Goal: Information Seeking & Learning: Find specific page/section

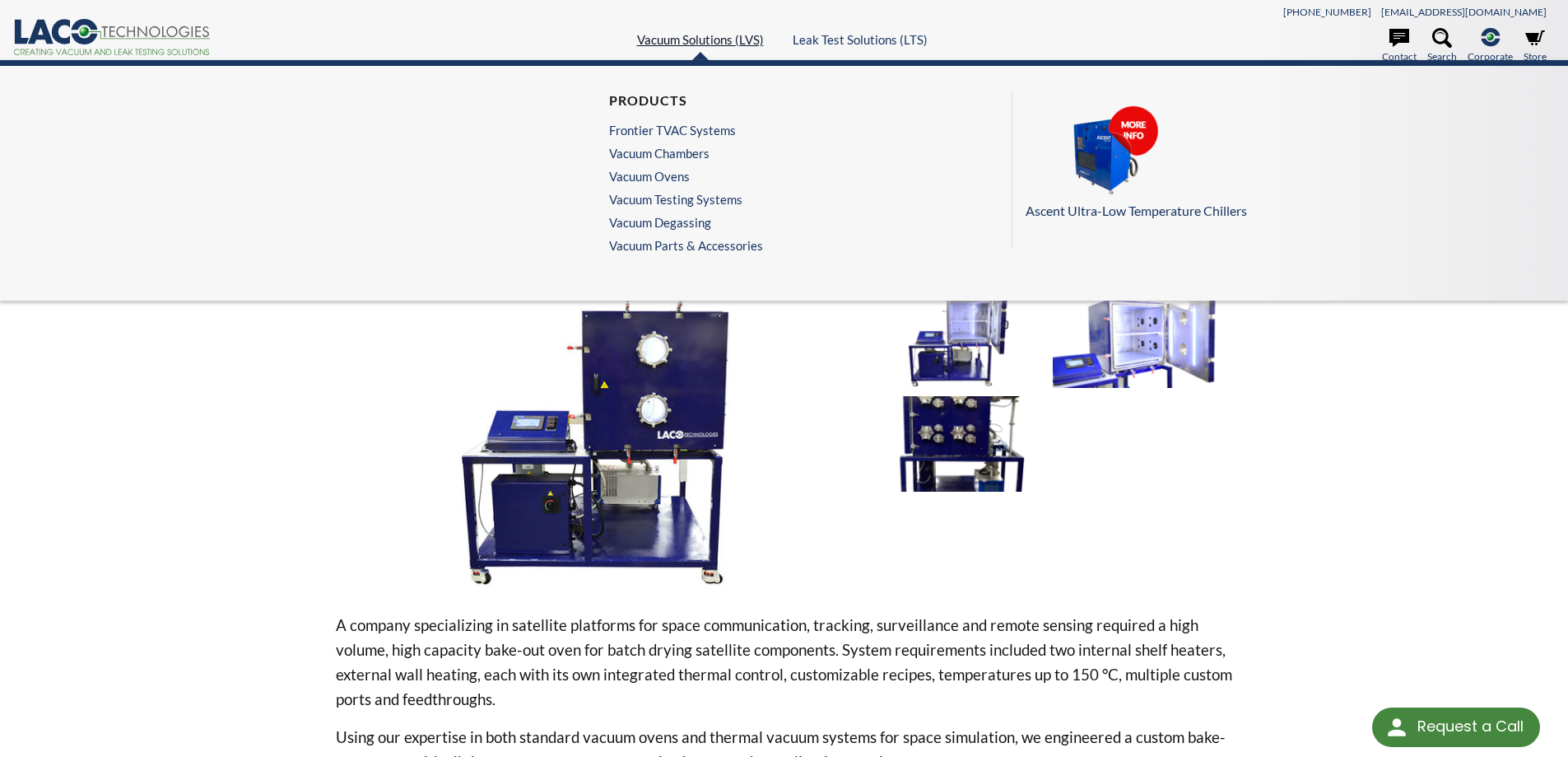
click at [712, 32] on link "Vacuum Solutions (LVS)" at bounding box center [700, 39] width 126 height 15
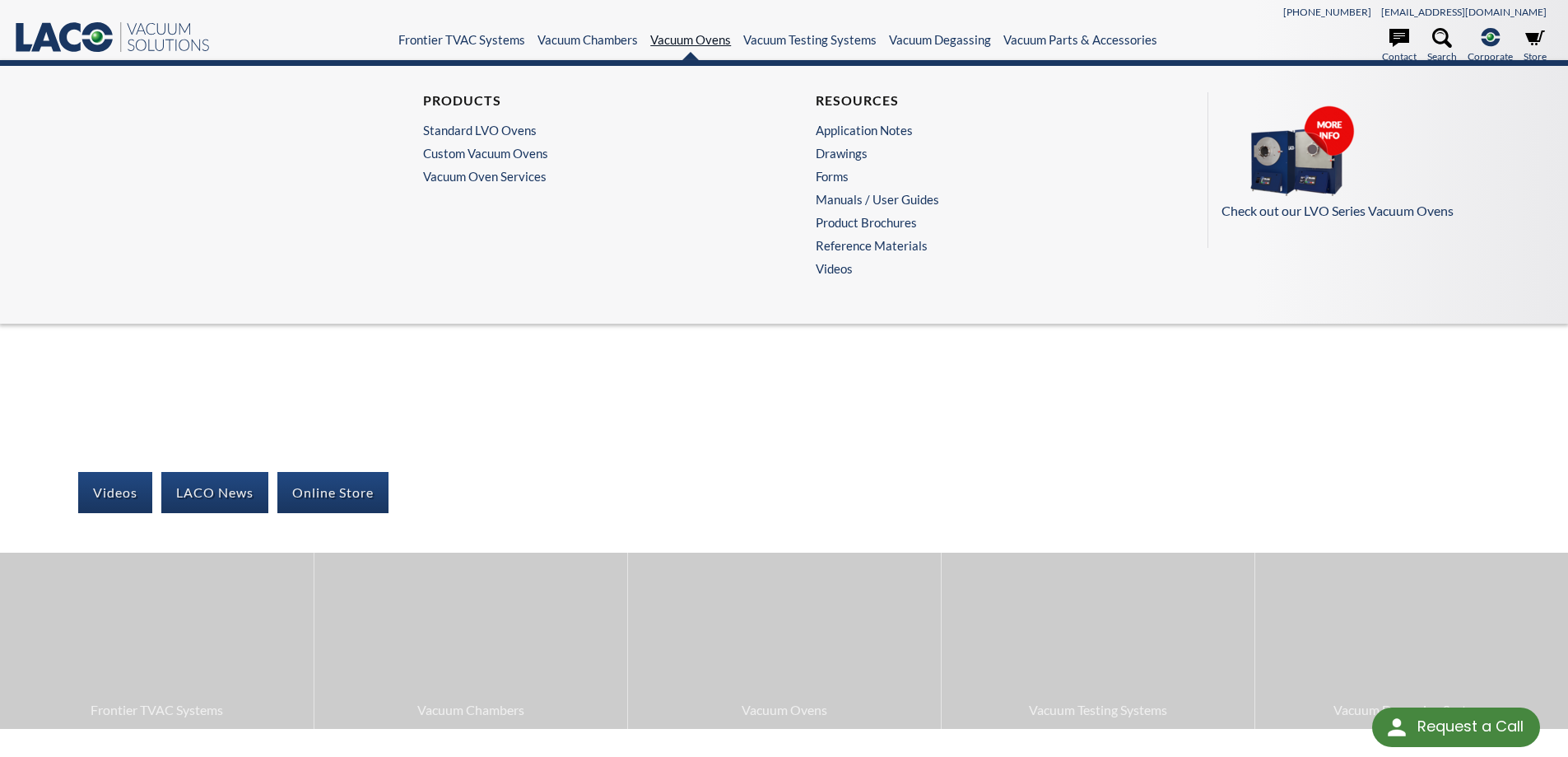
select select "Language Translate Widget"
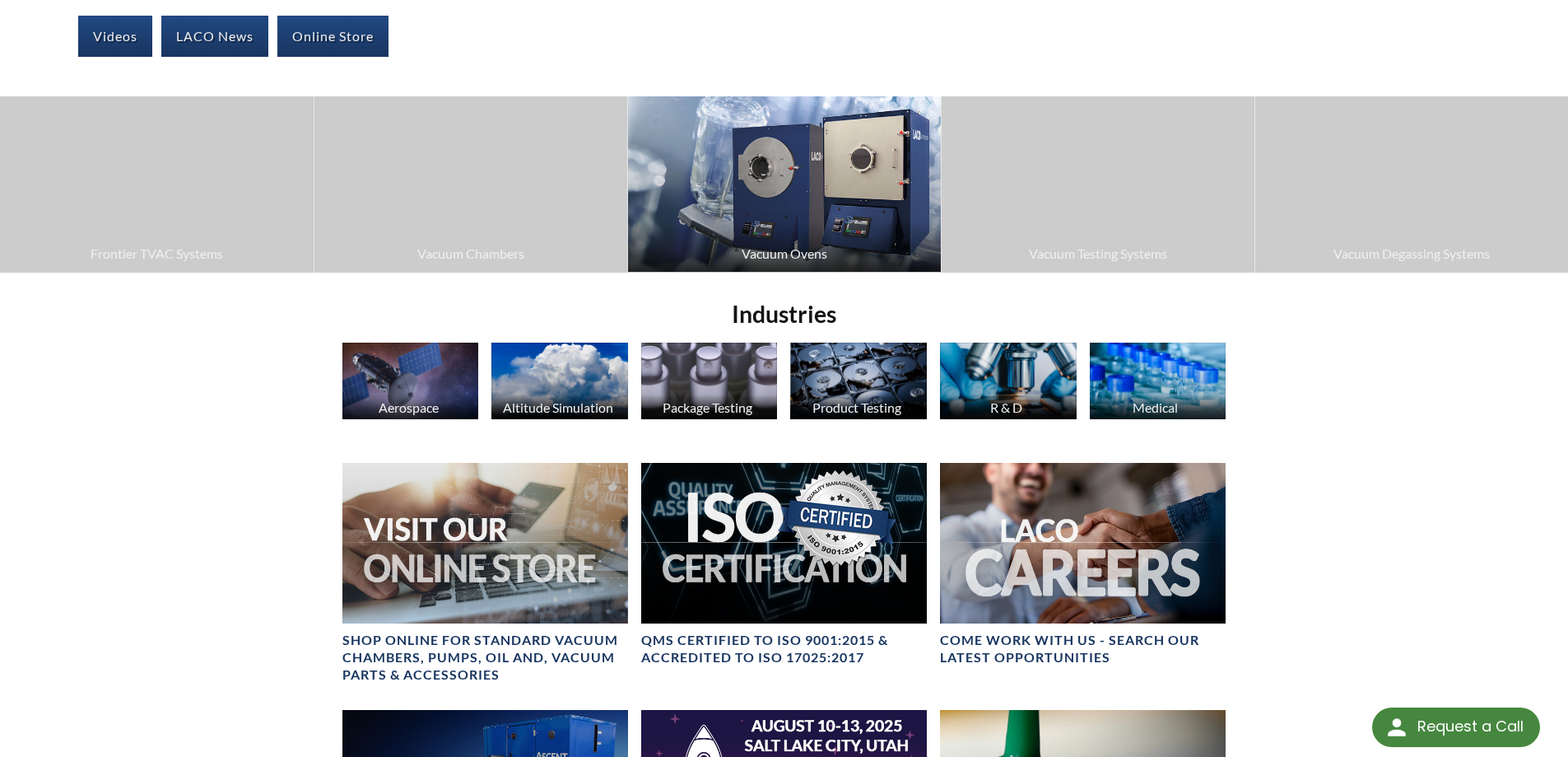
scroll to position [494, 0]
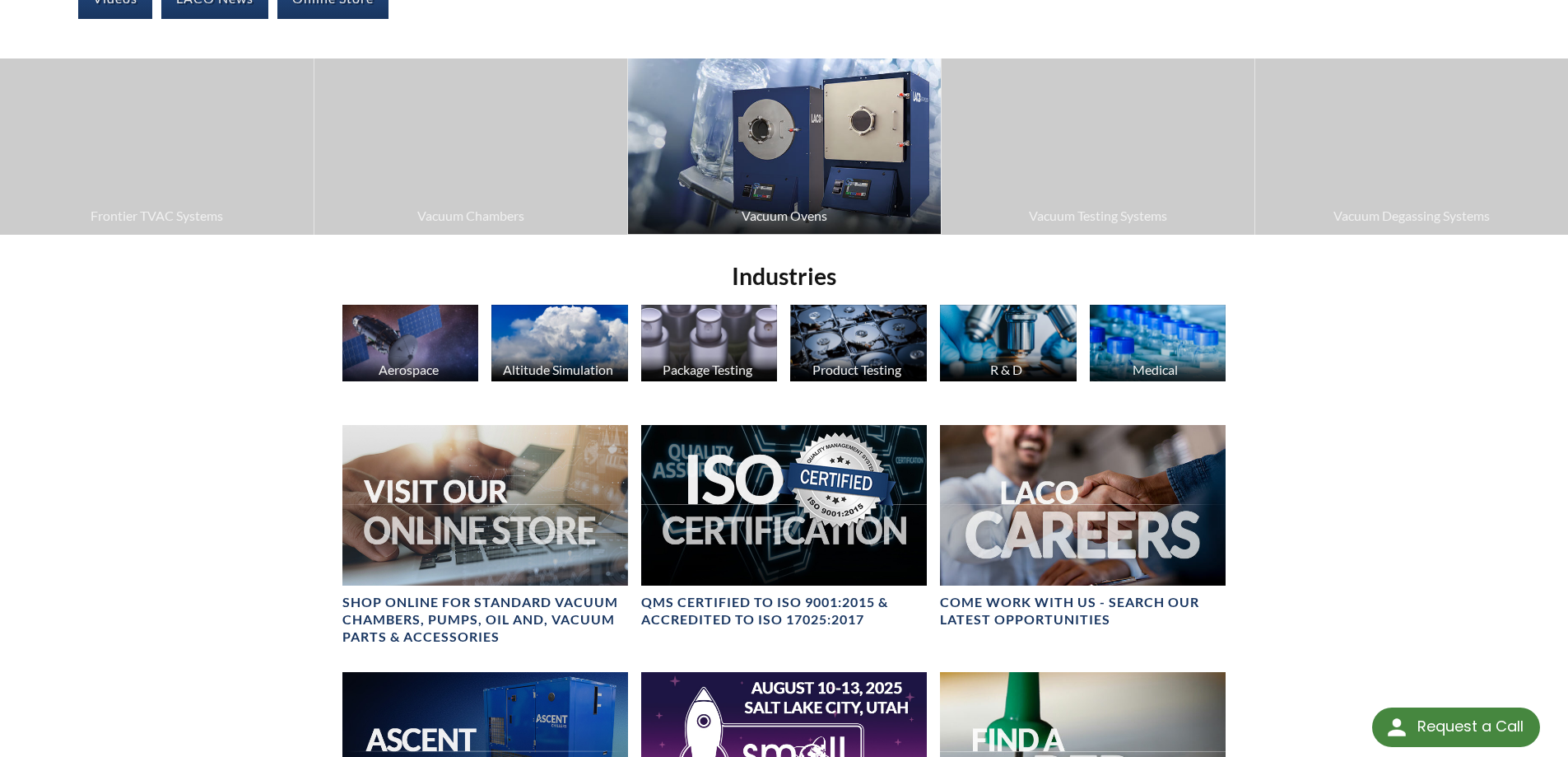
click at [852, 166] on img at bounding box center [784, 146] width 313 height 175
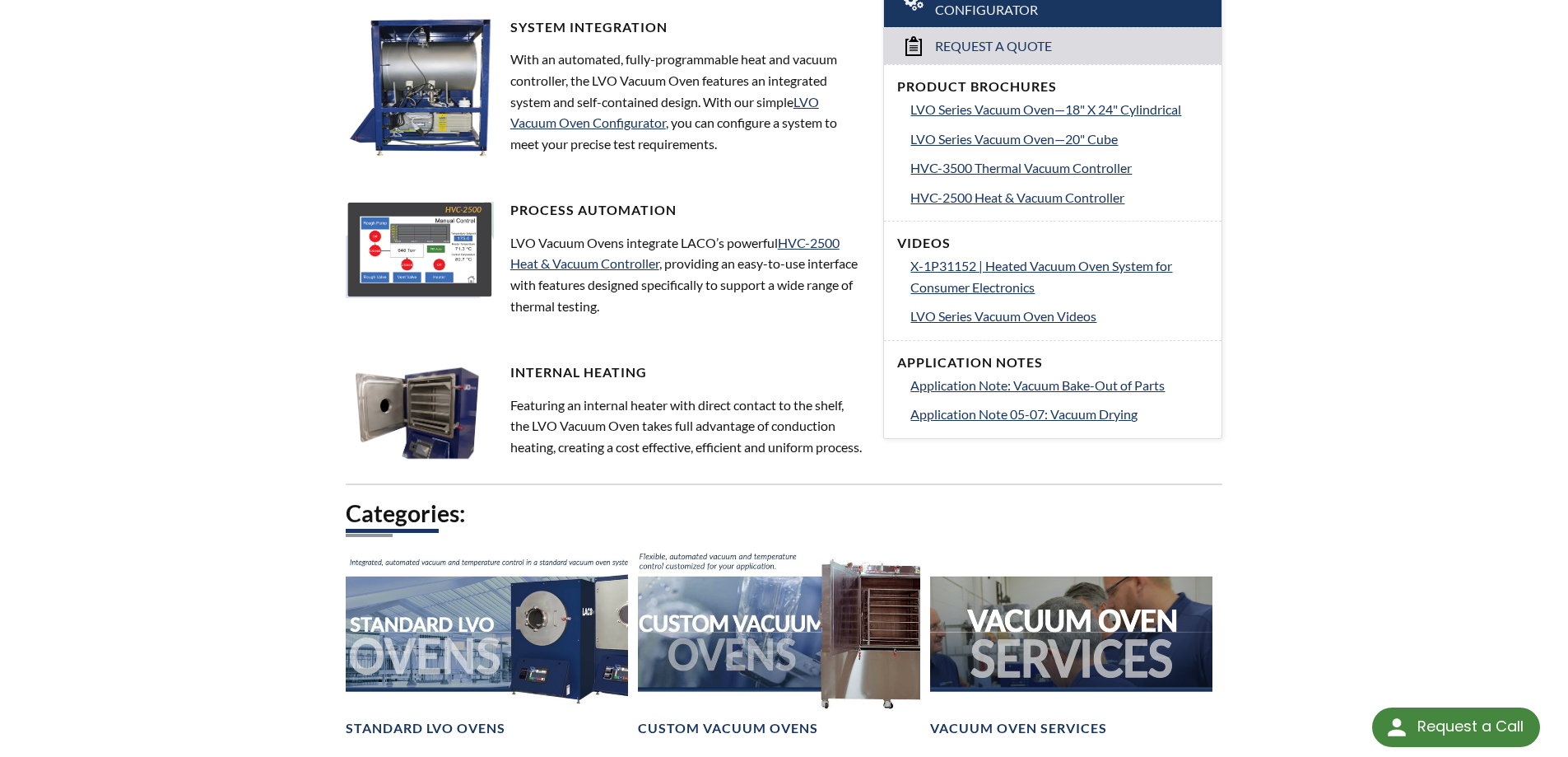
scroll to position [663, 0]
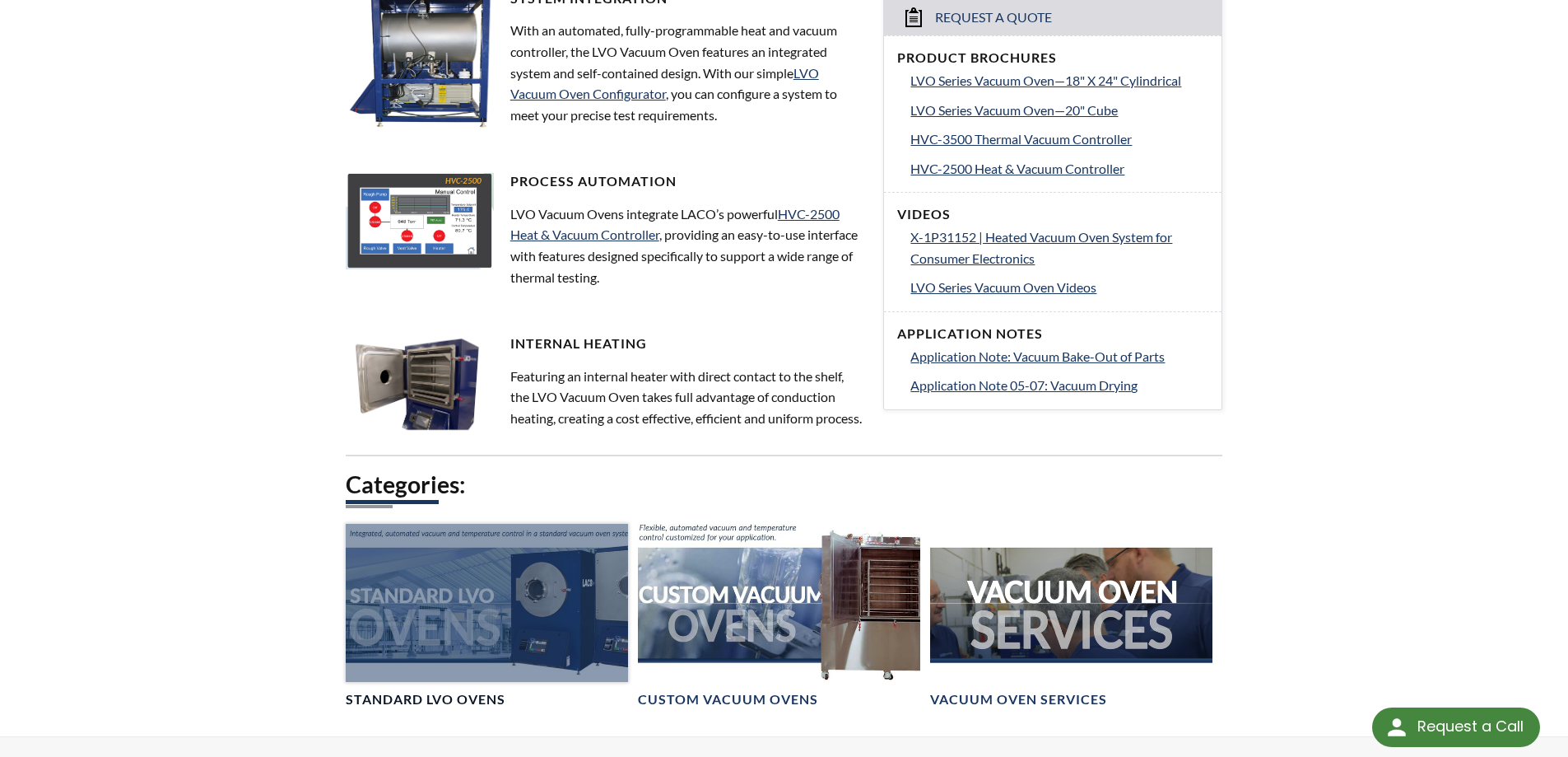
click at [502, 636] on div at bounding box center [487, 604] width 283 height 159
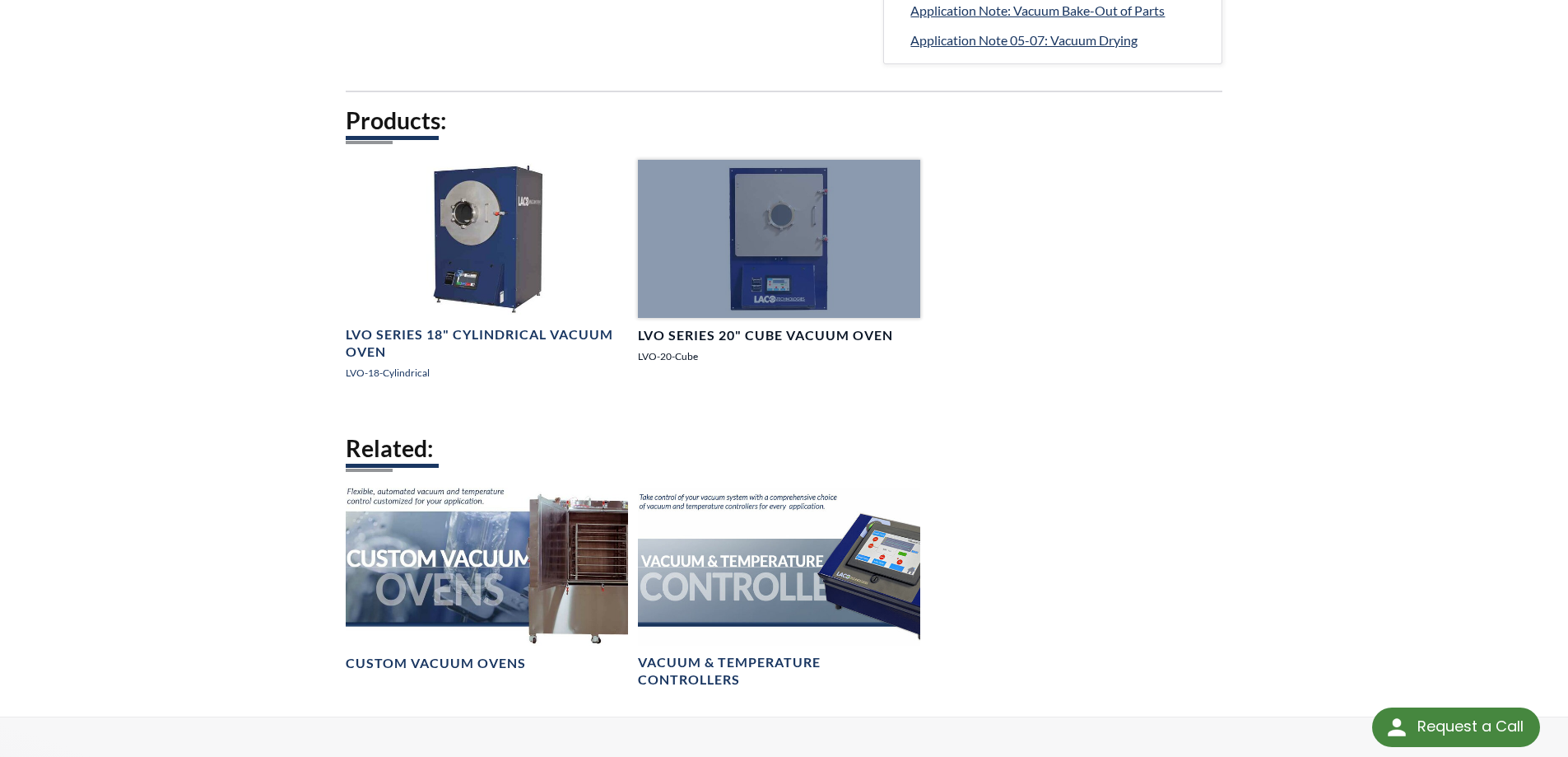
scroll to position [988, 0]
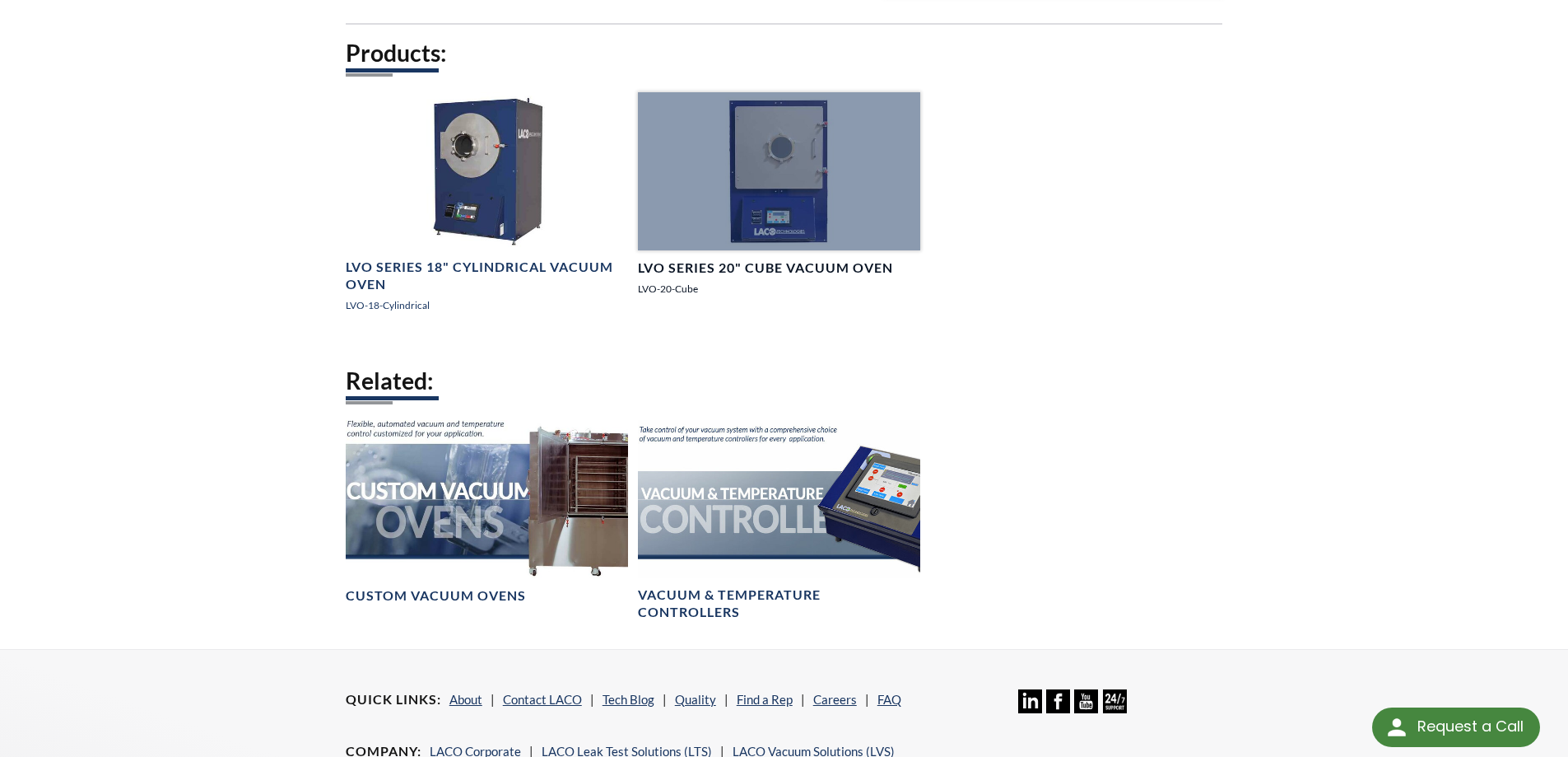
click at [816, 233] on div at bounding box center [780, 172] width 283 height 159
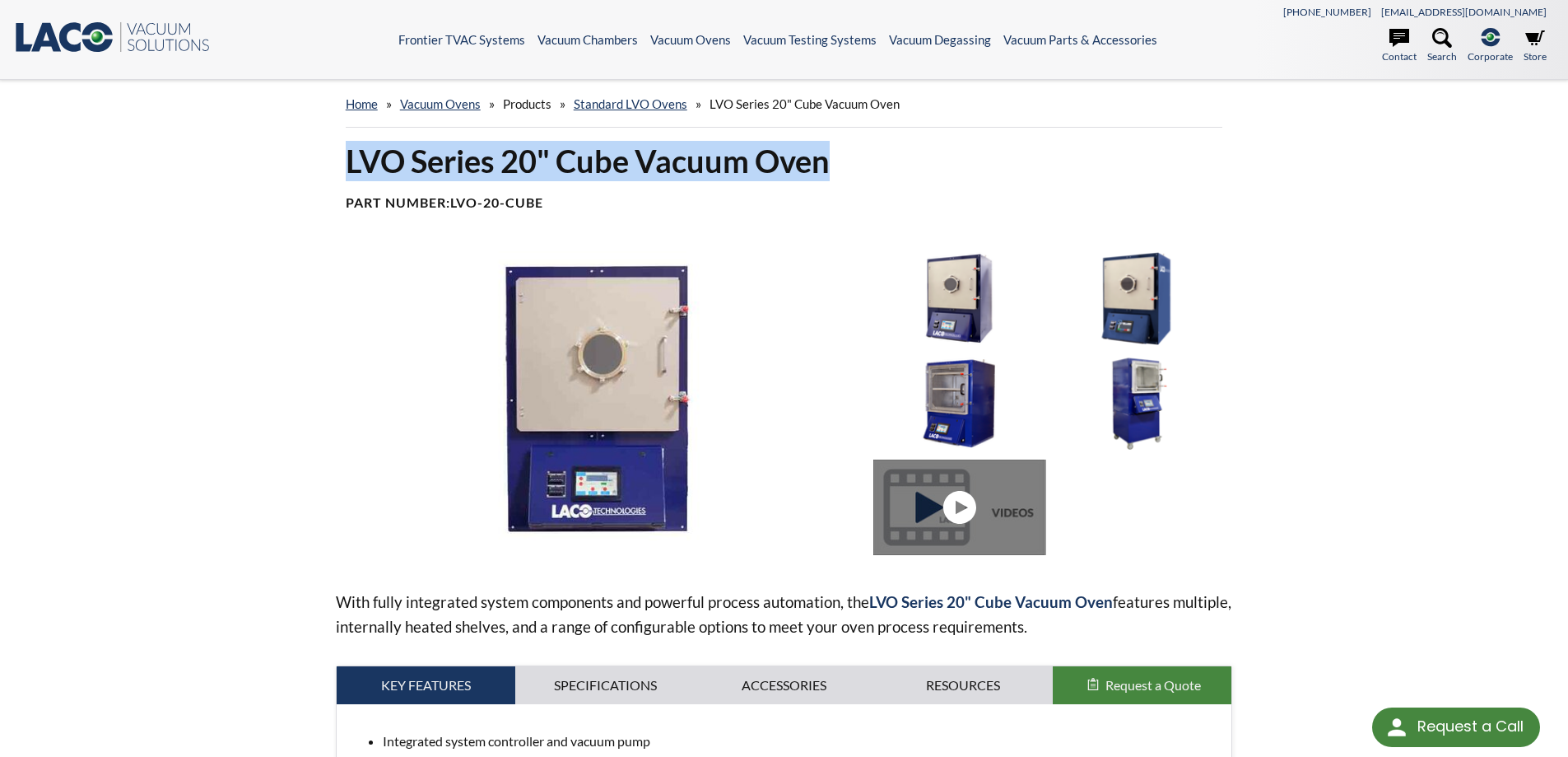
drag, startPoint x: 344, startPoint y: 167, endPoint x: 836, endPoint y: 174, distance: 492.0
click at [836, 174] on div "LVO Series 20" Cube Vacuum Oven Part Number: LVO-20-Cube" at bounding box center [784, 182] width 897 height 84
copy h1 "LVO Series 20" Cube Vacuum Oven"
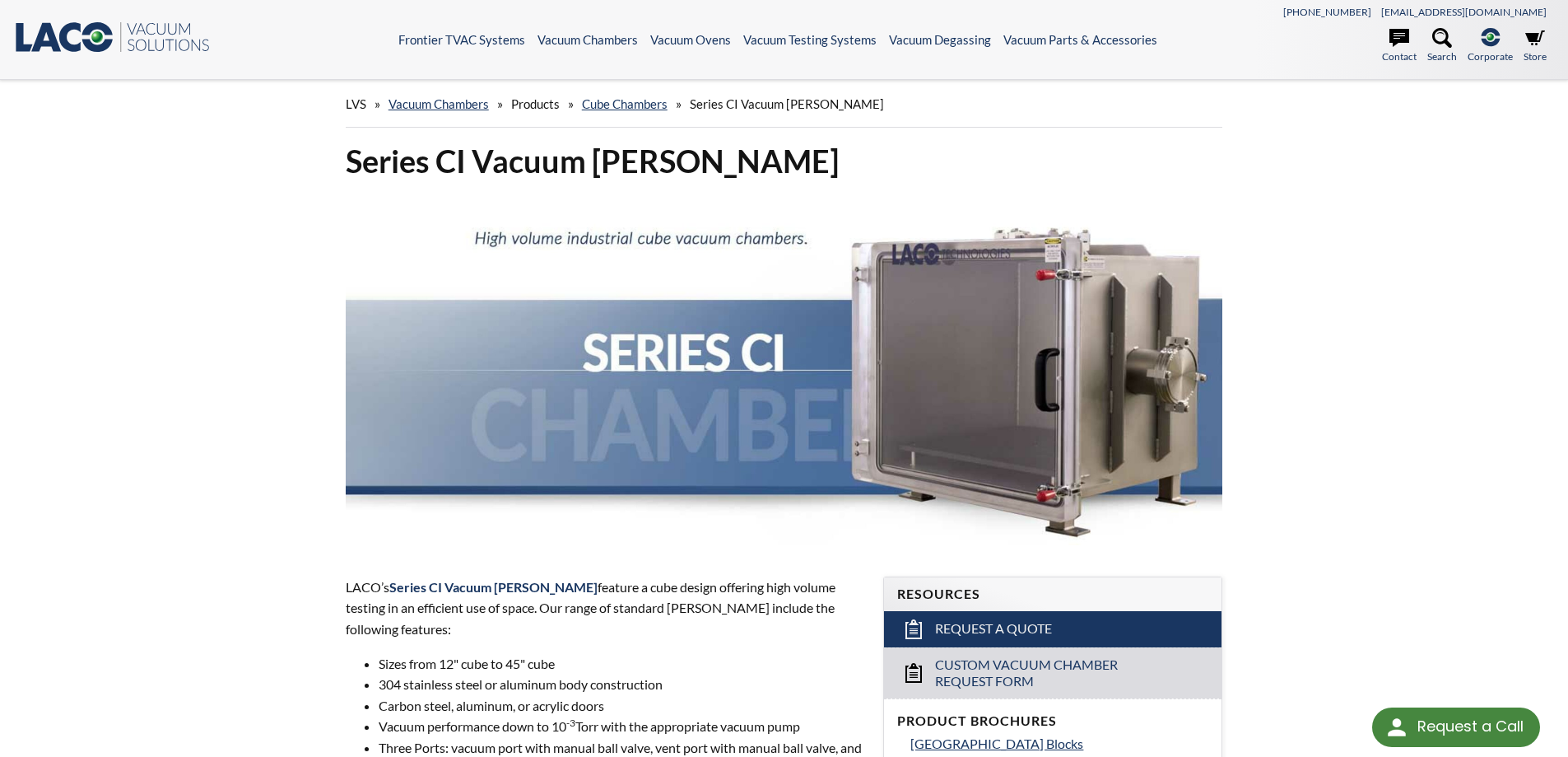
select select "Language Translate Widget"
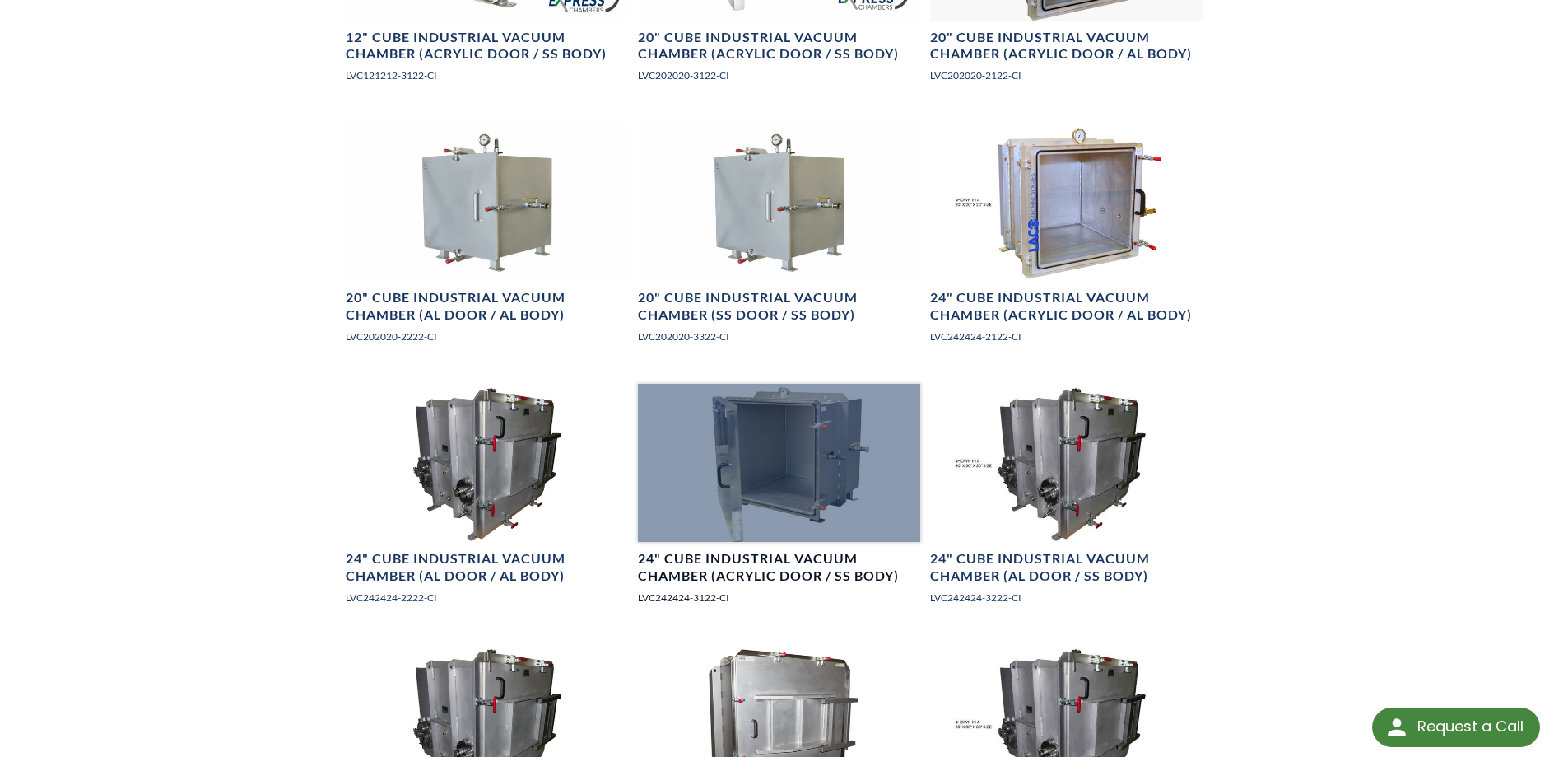
scroll to position [1071, 0]
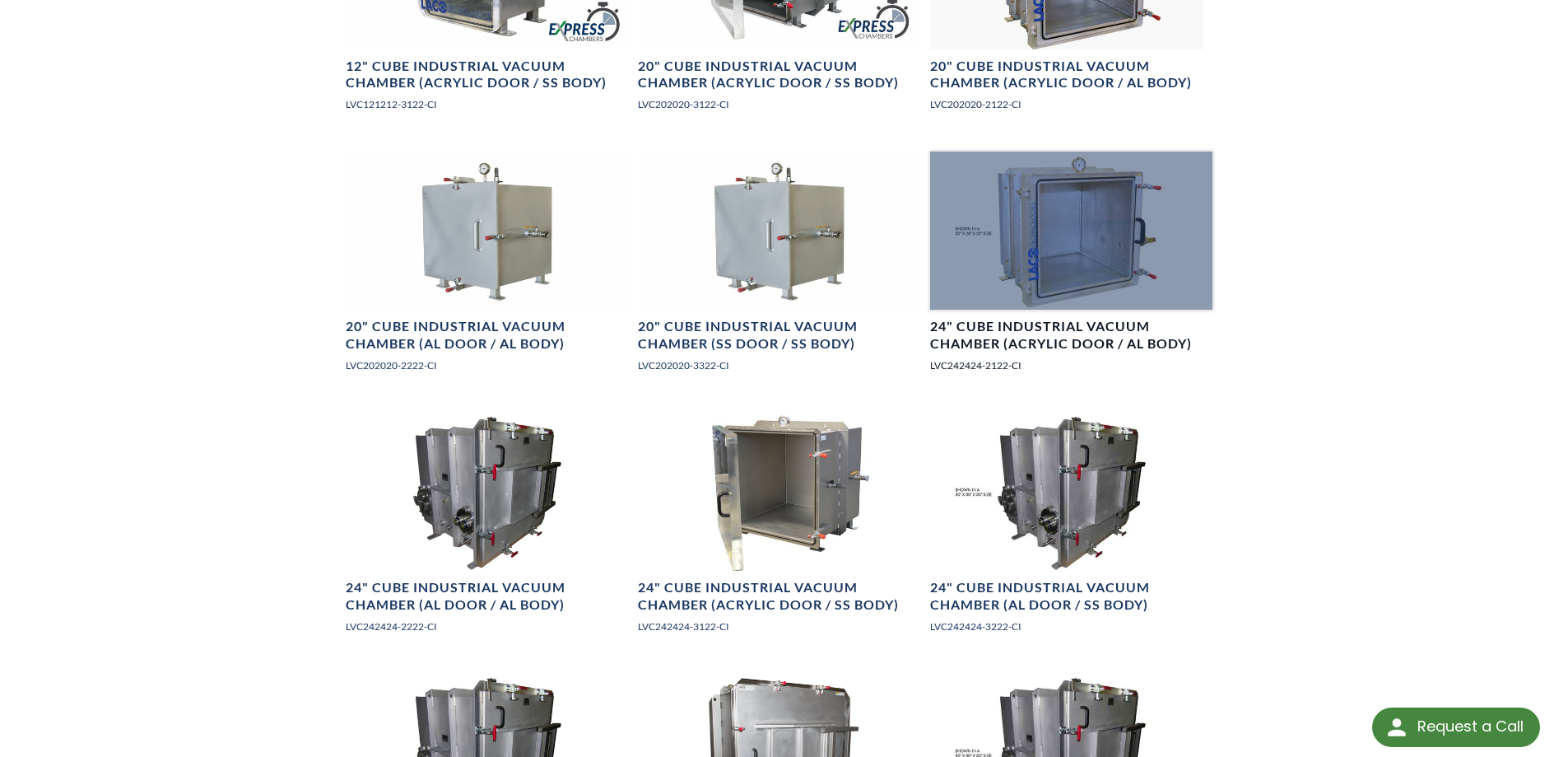
click at [1097, 292] on div at bounding box center [1072, 231] width 283 height 159
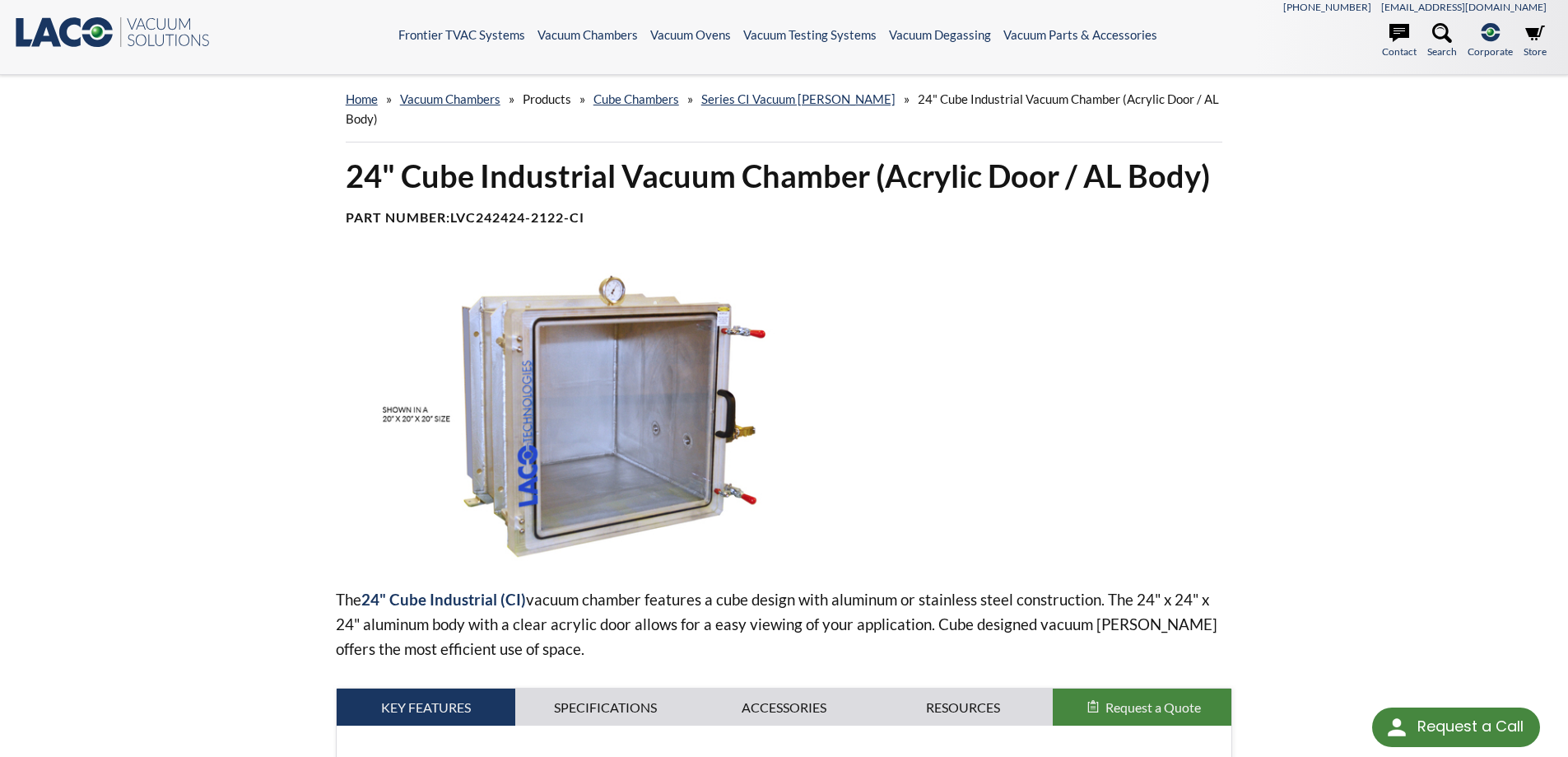
scroll to position [687, 0]
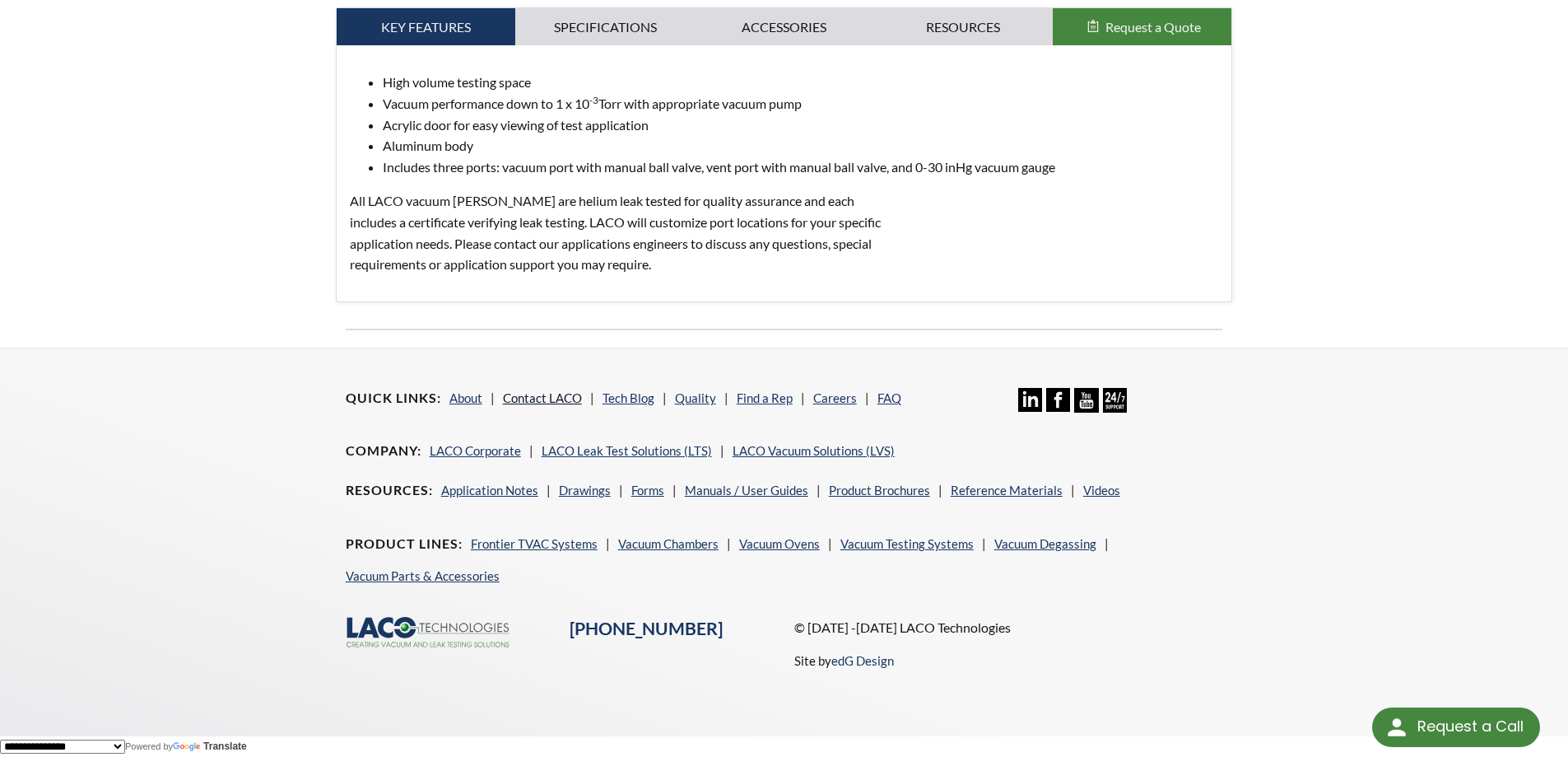
click at [522, 394] on link "Contact LACO" at bounding box center [542, 397] width 79 height 15
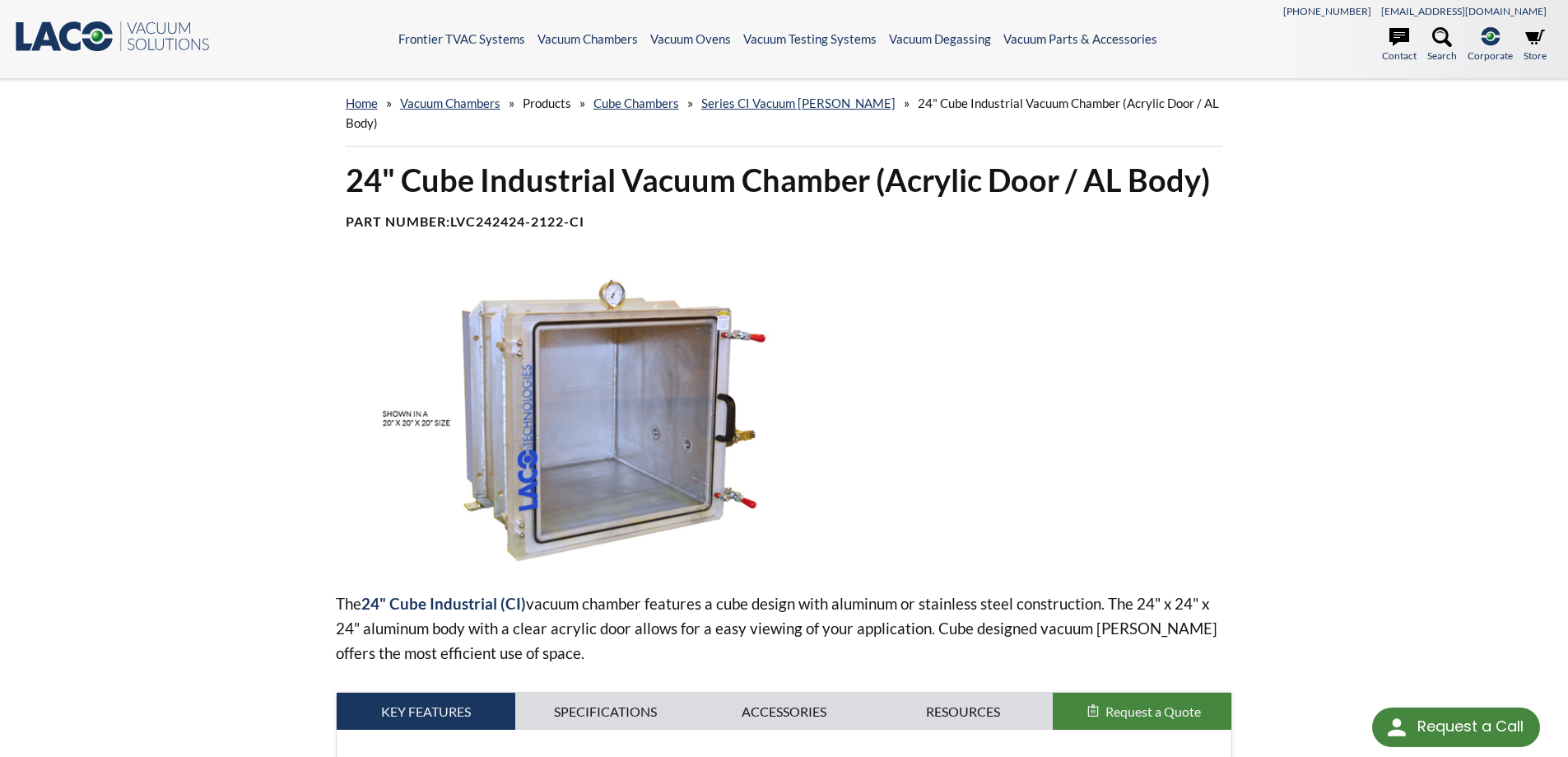
scroll to position [0, 0]
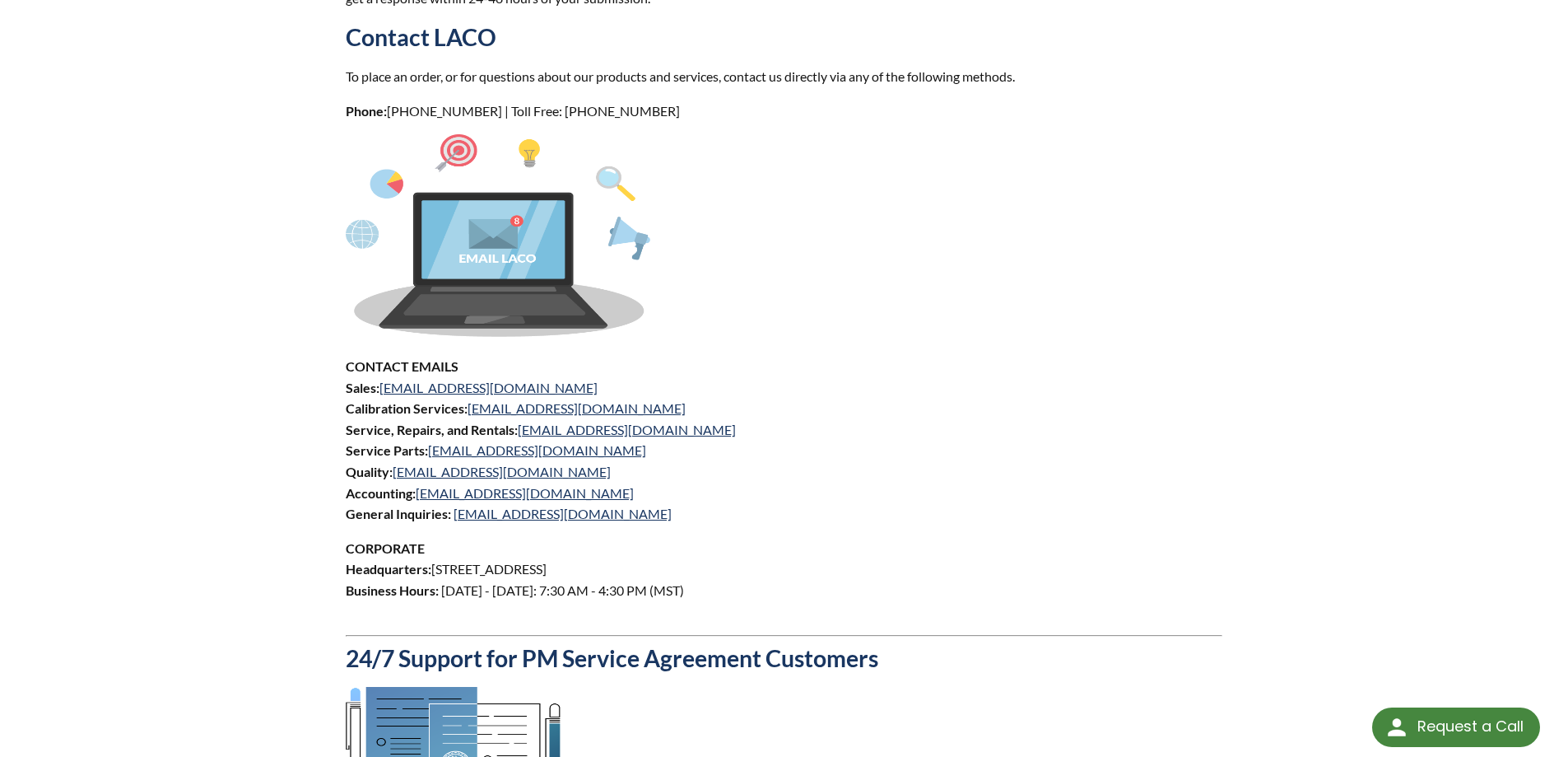
scroll to position [577, 0]
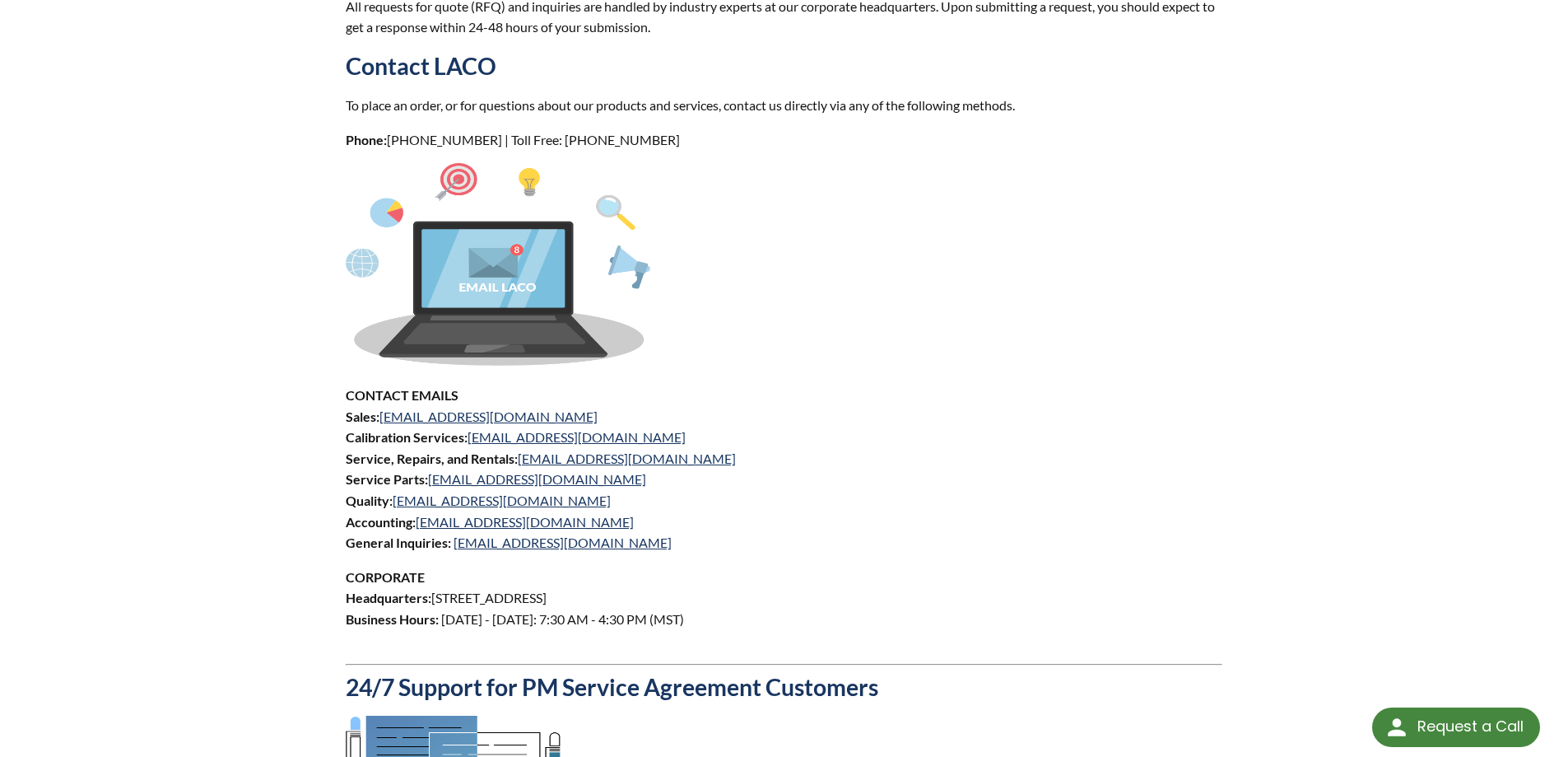
drag, startPoint x: 521, startPoint y: 424, endPoint x: 520, endPoint y: 412, distance: 12.0
